Goal: Transaction & Acquisition: Purchase product/service

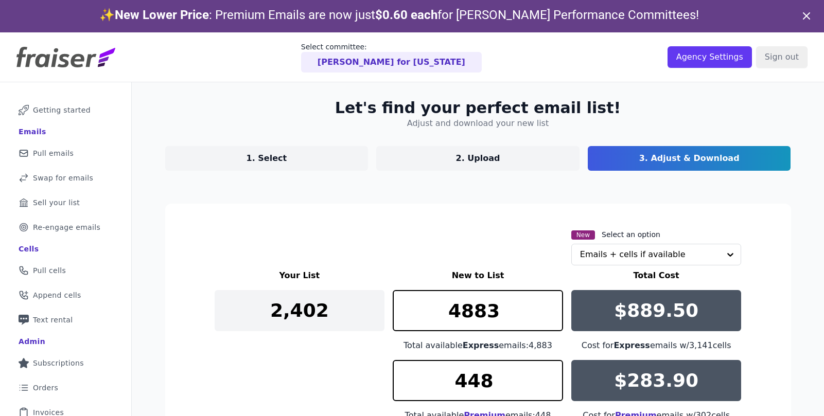
scroll to position [164, 0]
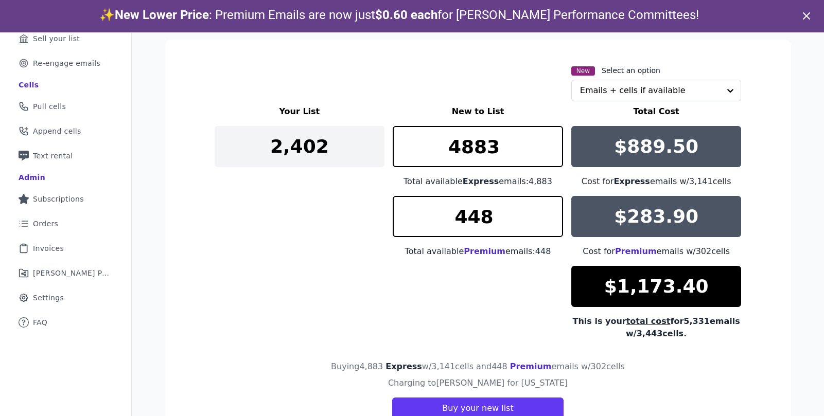
click at [680, 313] on div "$1,173.40 This is your total cost for 5,331 emails w/ 3,443 cells." at bounding box center [656, 303] width 170 height 74
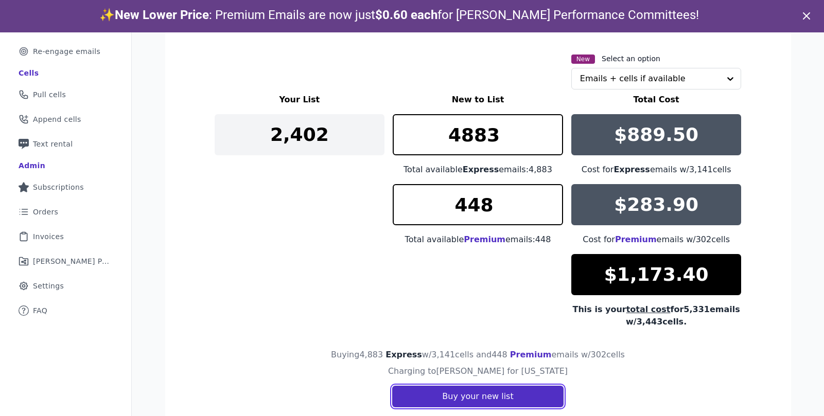
click at [523, 391] on button "Buy your new list" at bounding box center [477, 397] width 171 height 22
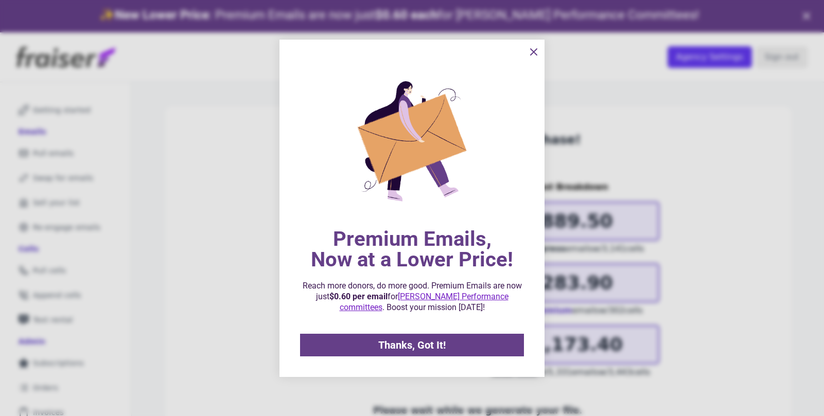
click at [531, 56] on icon "information" at bounding box center [533, 52] width 12 height 12
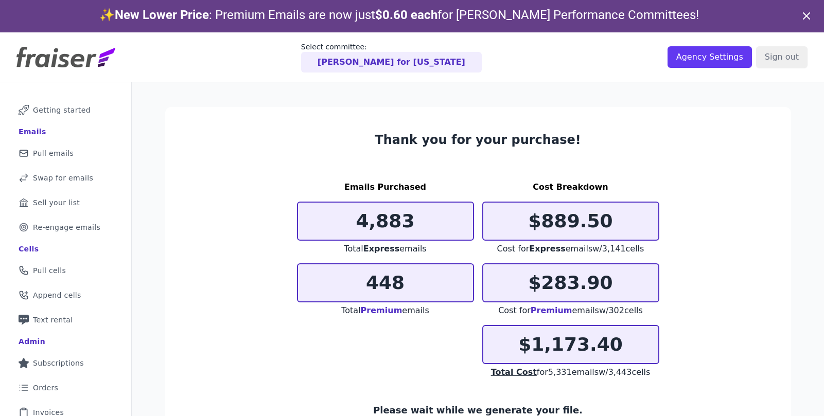
scroll to position [50, 0]
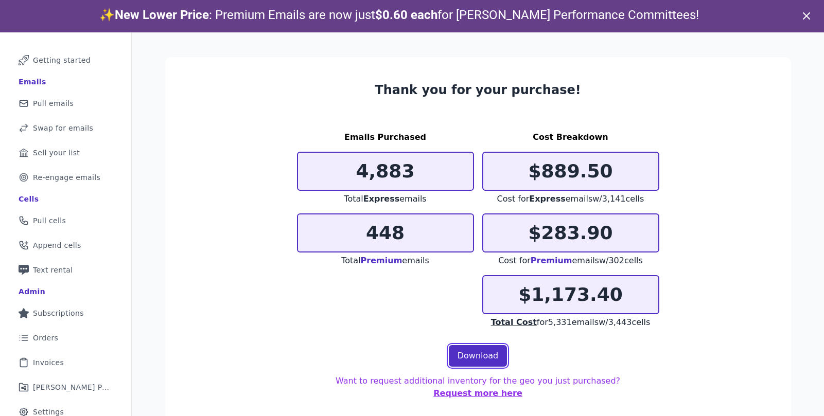
click at [469, 356] on link "Download" at bounding box center [478, 356] width 59 height 22
